Goal: Ask a question

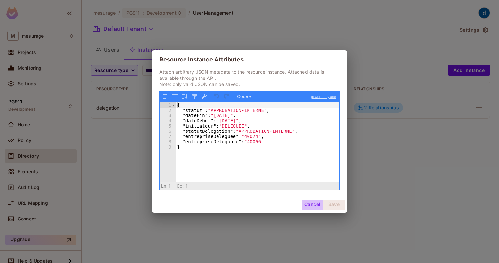
click at [317, 204] on button "Cancel" at bounding box center [312, 204] width 21 height 10
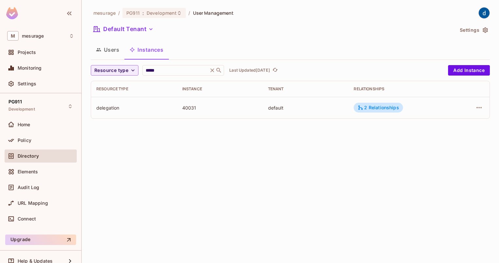
click at [112, 54] on button "Users" at bounding box center [108, 49] width 34 height 16
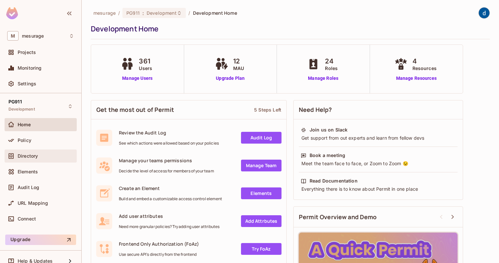
click at [35, 158] on div "Directory" at bounding box center [40, 156] width 67 height 8
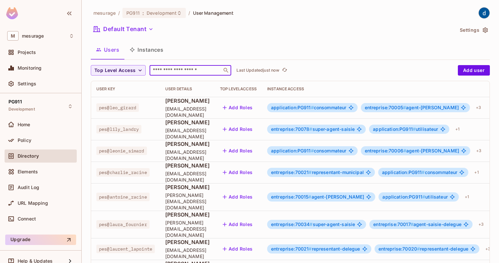
click at [170, 70] on input "text" at bounding box center [186, 70] width 69 height 7
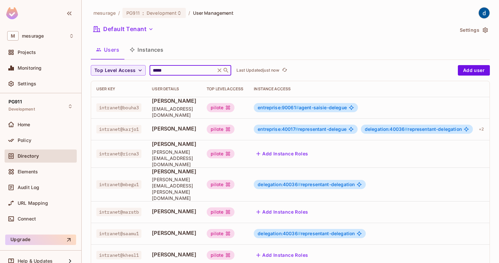
type input "*****"
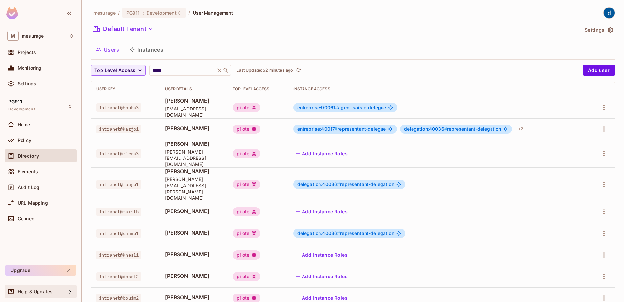
click at [42, 262] on span "Help & Updates" at bounding box center [35, 291] width 35 height 5
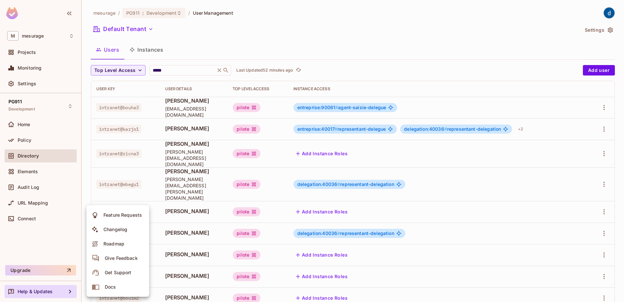
click at [124, 262] on div "Get Support" at bounding box center [118, 272] width 26 height 7
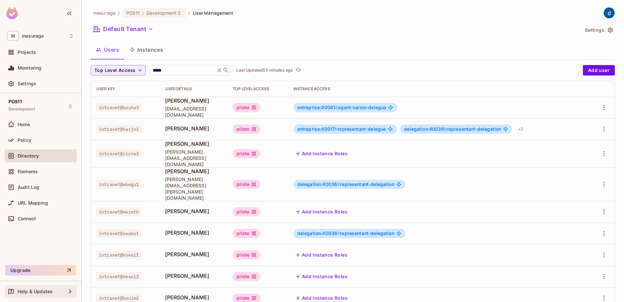
click at [68, 262] on div "Help & Updates" at bounding box center [41, 291] width 72 height 13
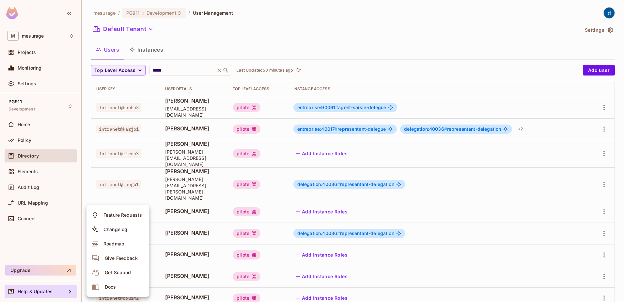
click at [122, 258] on div "Give Feedback" at bounding box center [121, 258] width 33 height 7
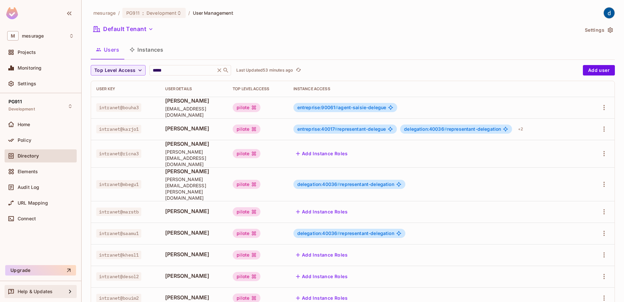
click at [65, 262] on div "Help & Updates" at bounding box center [42, 291] width 49 height 5
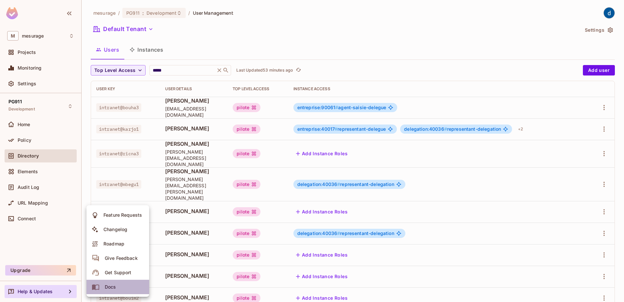
click at [112, 262] on div "Docs" at bounding box center [110, 286] width 11 height 7
